Goal: Task Accomplishment & Management: Complete application form

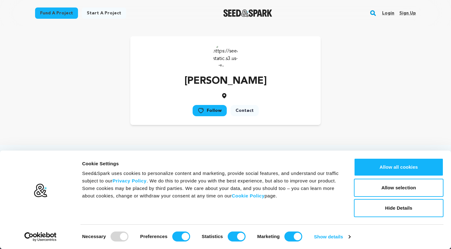
click at [385, 14] on link "Login" at bounding box center [388, 13] width 12 height 10
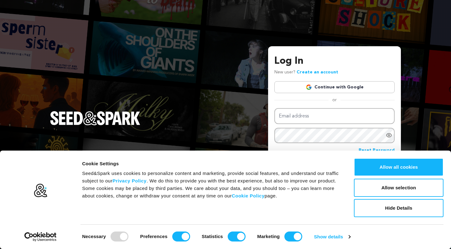
click at [325, 86] on link "Continue with Google" at bounding box center [334, 87] width 120 height 12
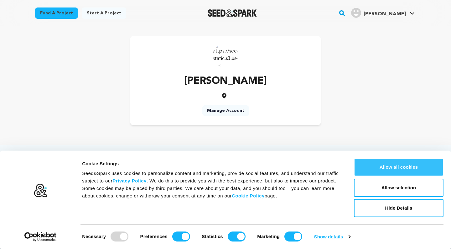
click at [398, 169] on button "Allow all cookies" at bounding box center [399, 167] width 90 height 18
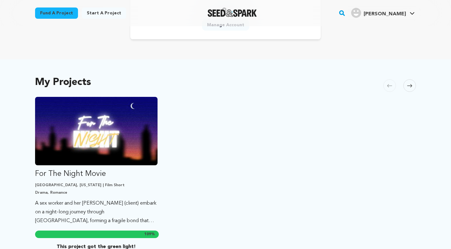
scroll to position [84, 0]
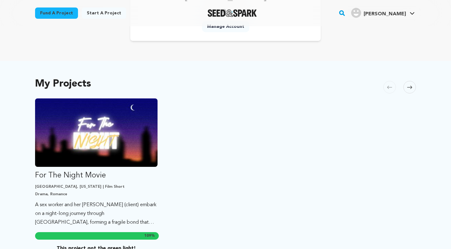
click at [101, 15] on link "Start a project" at bounding box center [104, 13] width 44 height 11
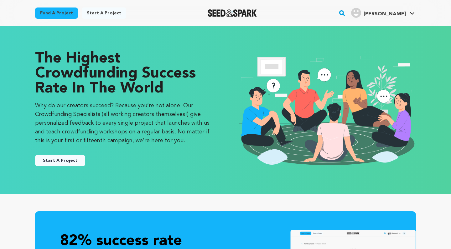
click at [60, 162] on button "Start A Project" at bounding box center [60, 160] width 50 height 11
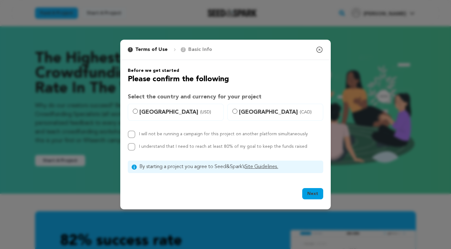
click at [167, 118] on label "United States (USD)" at bounding box center [176, 112] width 96 height 17
click at [138, 114] on input "United States (USD)" at bounding box center [135, 111] width 5 height 5
radio input "true"
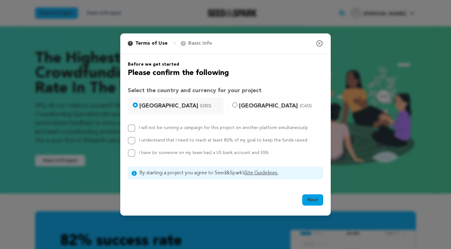
click at [162, 128] on label "I will not be running a campaign for this project on another platform simultane…" at bounding box center [223, 128] width 169 height 4
click at [135, 128] on input "I will not be running a campaign for this project on another platform simultane…" at bounding box center [132, 129] width 8 height 8
checkbox input "true"
click at [159, 140] on label "I understand that I need to reach at least 80% of my goal to keep the funds rai…" at bounding box center [223, 140] width 168 height 4
click at [135, 140] on input "I understand that I need to reach at least 80% of my goal to keep the funds rai…" at bounding box center [132, 141] width 8 height 8
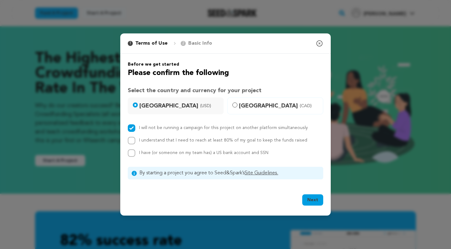
checkbox input "true"
click at [158, 154] on span "I have (or someone on my team has) a US bank account and SSN" at bounding box center [203, 153] width 129 height 4
click at [135, 154] on input "I have (or someone on my team has) a US bank account and SSN" at bounding box center [132, 154] width 8 height 8
checkbox input "true"
click at [315, 201] on button "Next" at bounding box center [312, 200] width 21 height 11
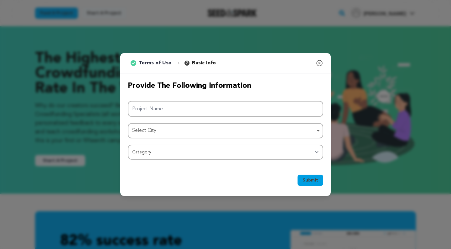
click at [287, 135] on div "Select City Remove item" at bounding box center [223, 130] width 183 height 9
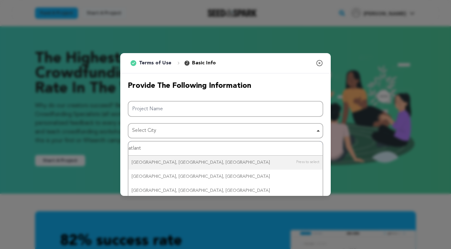
type input "atlanta"
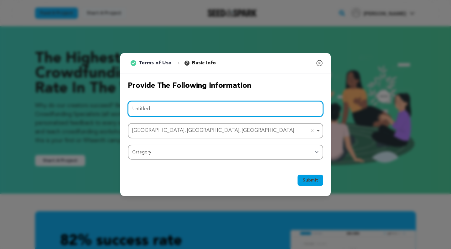
type input "Untitled"
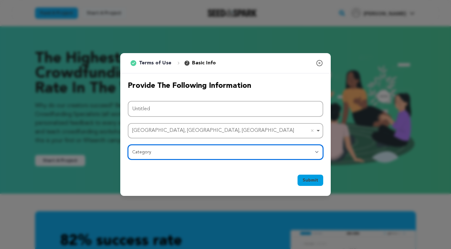
select select "383"
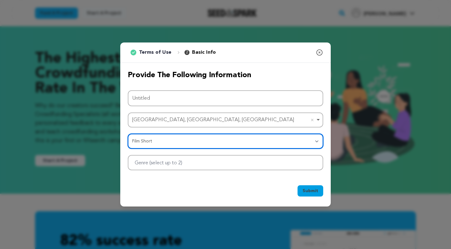
click at [246, 163] on div at bounding box center [225, 162] width 195 height 15
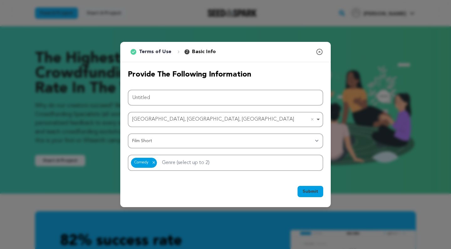
click at [196, 193] on div "Submit Ok, Got it" at bounding box center [225, 193] width 195 height 14
click at [316, 192] on span "Submit" at bounding box center [310, 192] width 16 height 6
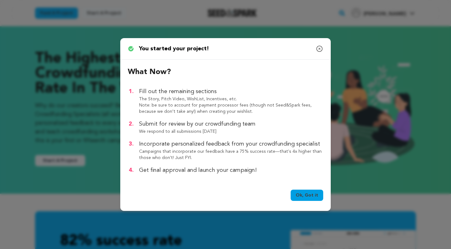
click at [300, 197] on link "Ok, Got it" at bounding box center [307, 195] width 33 height 11
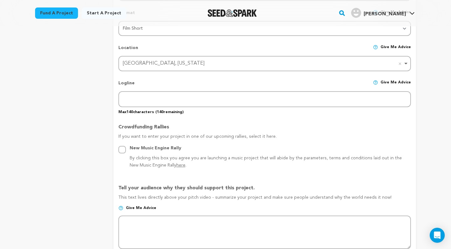
scroll to position [250, 0]
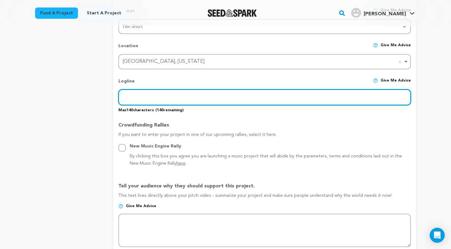
click at [159, 96] on input "text" at bounding box center [264, 98] width 292 height 16
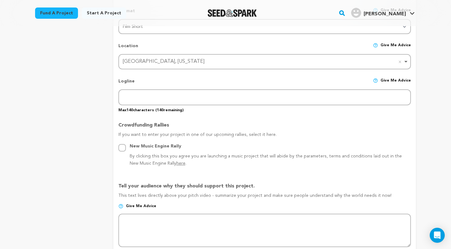
click at [99, 128] on div "project story team social media video & images campaign incentives wishlist" at bounding box center [69, 195] width 68 height 724
click at [176, 162] on span "here" at bounding box center [180, 164] width 9 height 4
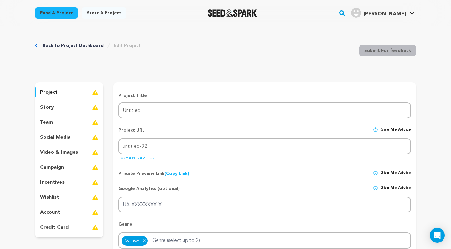
scroll to position [250, 0]
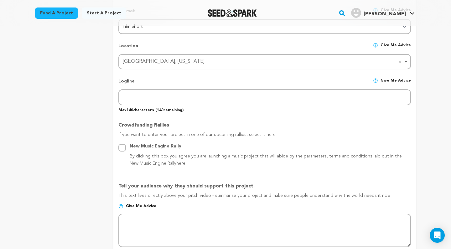
click at [176, 162] on span "here" at bounding box center [180, 164] width 9 height 4
click at [210, 171] on div "Project Title Project Name Untitled Project URL Give me advice Project URL unti…" at bounding box center [264, 196] width 292 height 706
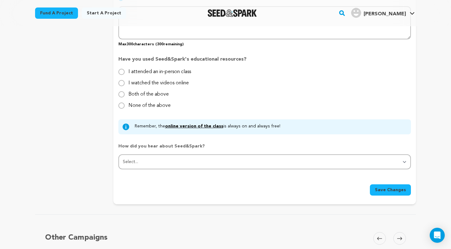
scroll to position [606, 0]
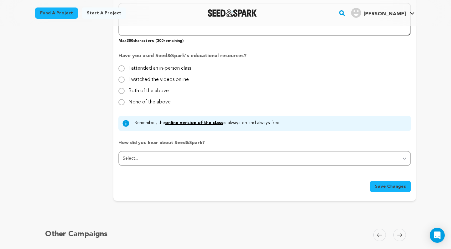
click at [190, 121] on link "online version of the class" at bounding box center [194, 123] width 58 height 4
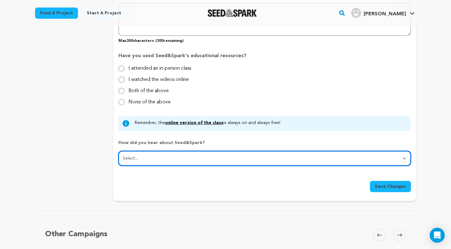
select select "3"
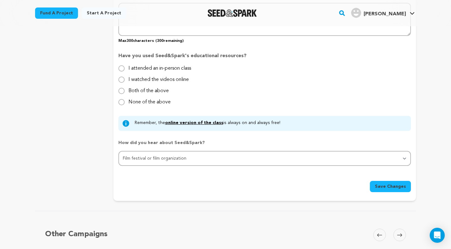
click at [181, 176] on div "Save Changes" at bounding box center [264, 184] width 292 height 16
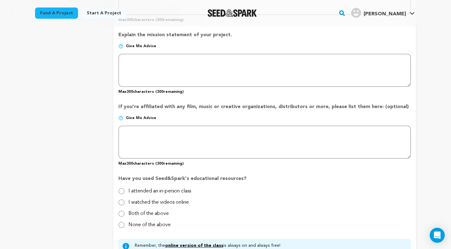
scroll to position [482, 0]
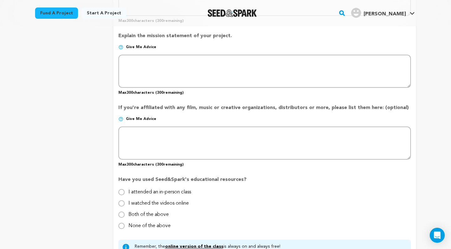
click at [267, 118] on p "Give me advice" at bounding box center [264, 122] width 292 height 10
click at [434, 111] on div "Back to Project Dashboard Edit Project Submit For feedback Submit For feedback …" at bounding box center [225, 129] width 451 height 1168
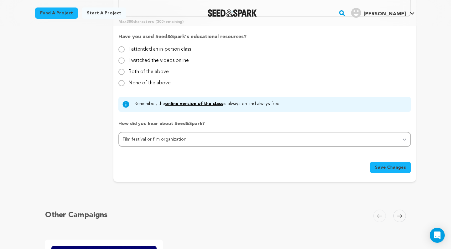
scroll to position [627, 0]
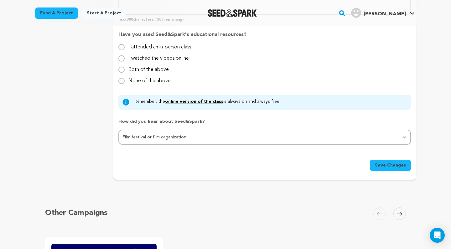
click at [391, 167] on span "Save Changes" at bounding box center [390, 165] width 31 height 6
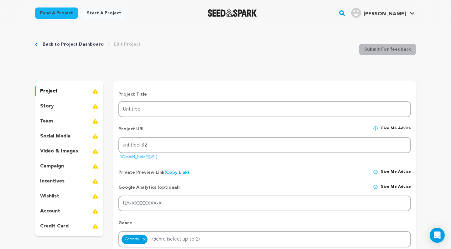
scroll to position [0, 0]
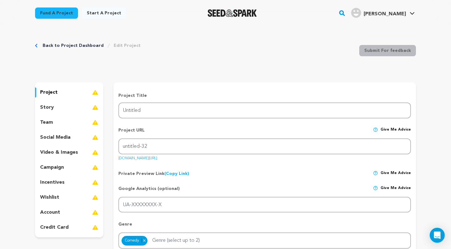
click at [76, 113] on div "story" at bounding box center [69, 108] width 68 height 10
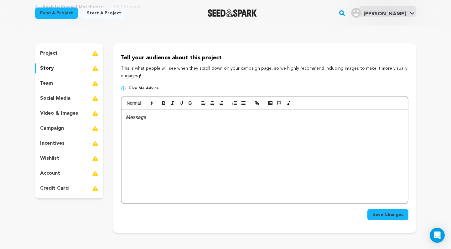
scroll to position [50, 0]
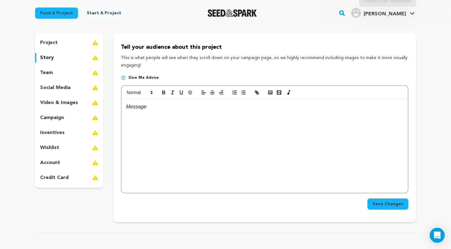
click at [76, 76] on div "team" at bounding box center [69, 73] width 68 height 10
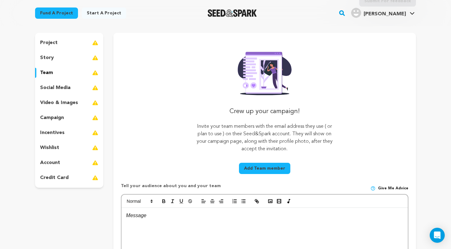
click at [191, 82] on div "Crew up your campaign! Invite your team members with the email address they use…" at bounding box center [264, 112] width 287 height 129
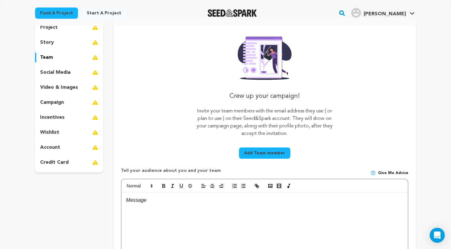
scroll to position [41, 0]
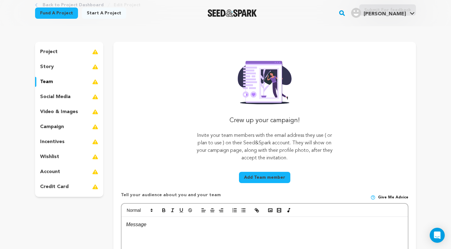
click at [85, 97] on div "social media" at bounding box center [69, 97] width 68 height 10
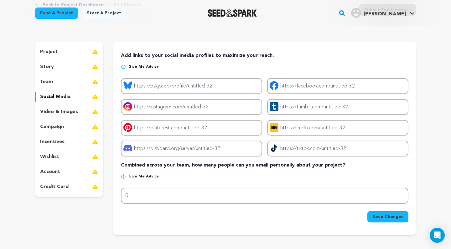
click at [275, 177] on p "Give me advice" at bounding box center [264, 179] width 287 height 10
click at [78, 113] on div "video & images" at bounding box center [69, 112] width 68 height 10
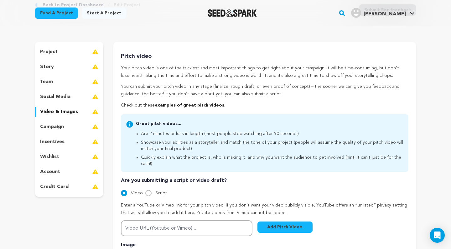
click at [71, 186] on div "credit card" at bounding box center [69, 187] width 68 height 10
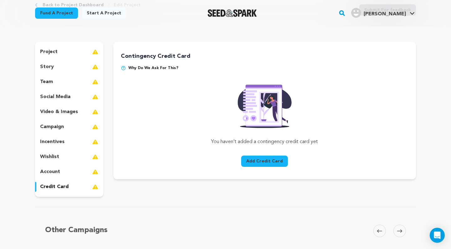
click at [69, 178] on div "project story team social media video & images campaign incentives wishlist acc…" at bounding box center [69, 119] width 68 height 155
click at [55, 175] on p "account" at bounding box center [50, 172] width 20 height 8
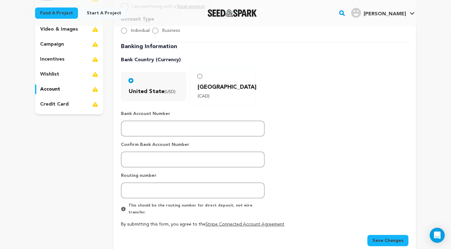
scroll to position [123, 0]
click at [98, 78] on img at bounding box center [95, 75] width 6 height 8
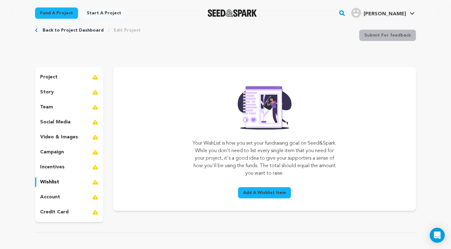
scroll to position [8, 0]
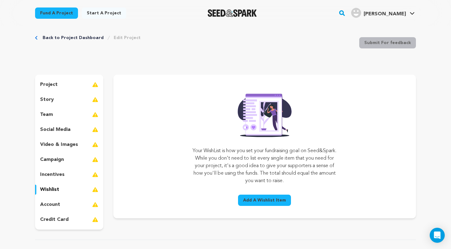
click at [256, 202] on span "Add A Wishlist Item" at bounding box center [264, 201] width 43 height 6
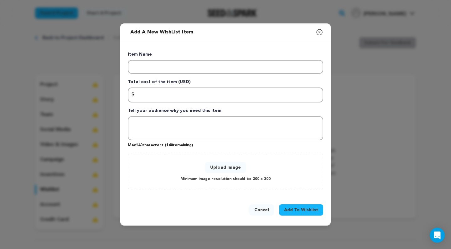
click at [318, 31] on icon "button" at bounding box center [320, 32] width 8 height 8
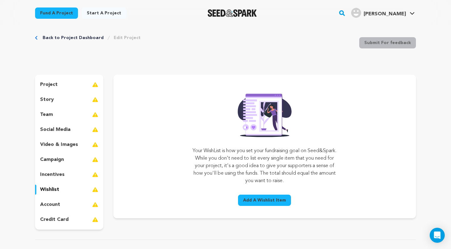
click at [54, 168] on div "project story team social media video & images campaign incentives wishlist acc…" at bounding box center [69, 152] width 68 height 155
click at [54, 177] on p "incentives" at bounding box center [52, 175] width 24 height 8
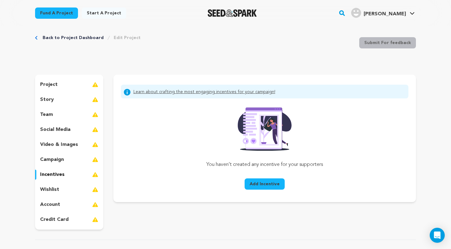
click at [175, 137] on div "You haven’t created any incentive for your supporters Add Incentive" at bounding box center [264, 148] width 287 height 89
click at [267, 185] on span "Add Incentive" at bounding box center [264, 184] width 30 height 6
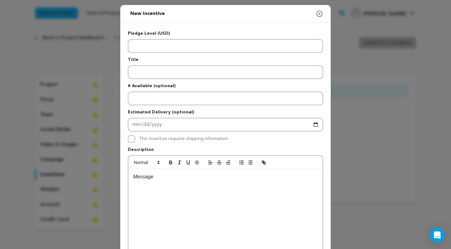
click at [317, 16] on icon "button" at bounding box center [320, 14] width 8 height 8
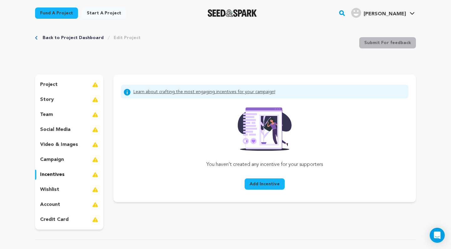
click at [58, 161] on p "campaign" at bounding box center [52, 160] width 24 height 8
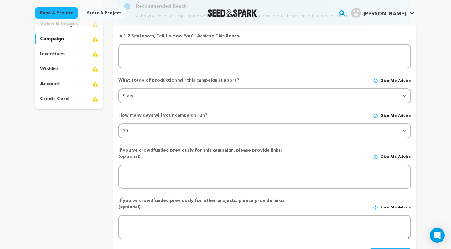
scroll to position [131, 0]
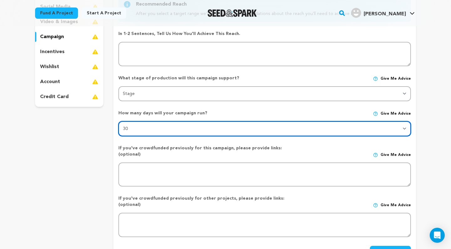
select select "60"
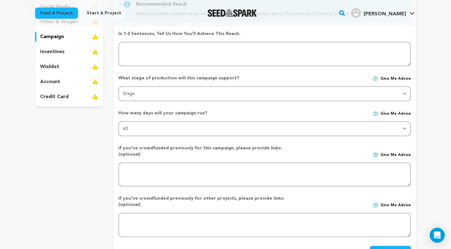
click at [340, 115] on div "How many days will your campaign run? Give me advice" at bounding box center [264, 115] width 292 height 11
click at [421, 129] on div "Back to Project Dashboard Edit Project Submit For feedback Submit For feedback …" at bounding box center [225, 194] width 401 height 598
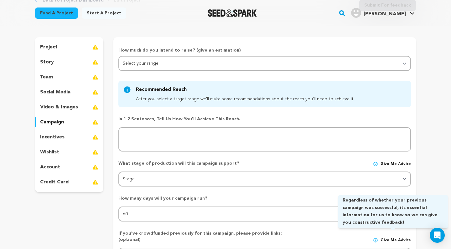
scroll to position [45, 0]
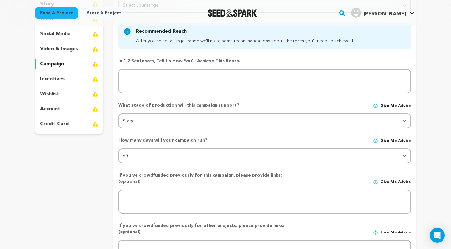
scroll to position [113, 0]
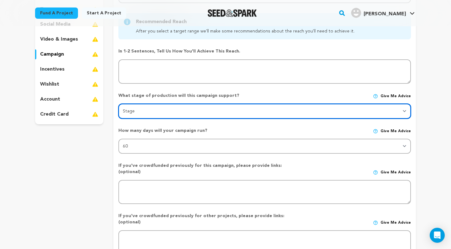
select select "1403"
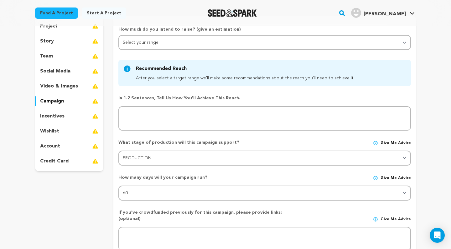
scroll to position [64, 0]
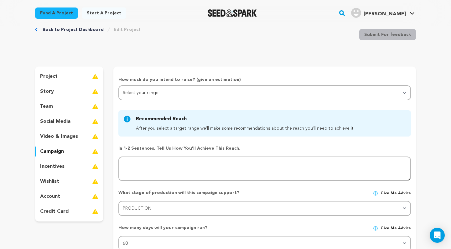
scroll to position [15, 0]
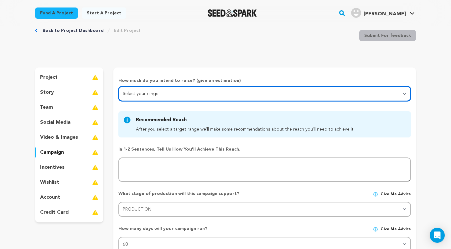
select select "1"
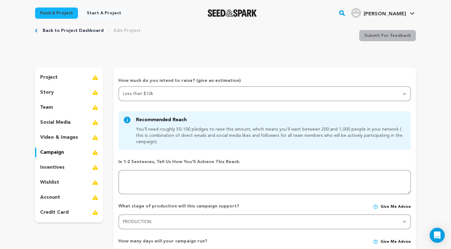
click at [413, 128] on form "How much do you intend to raise? (give an estimation) Select your range Less th…" at bounding box center [264, 232] width 302 height 308
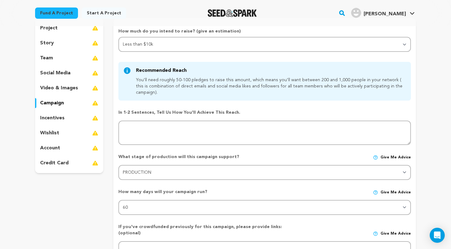
scroll to position [65, 0]
